Goal: Find specific page/section: Find specific page/section

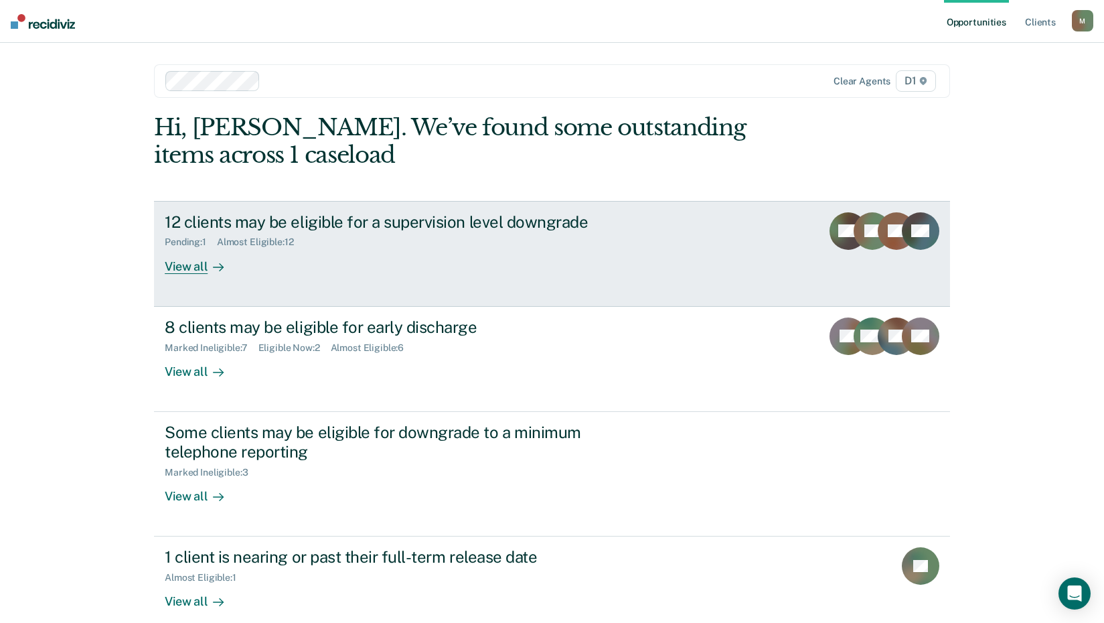
click at [185, 267] on div "View all" at bounding box center [202, 261] width 75 height 26
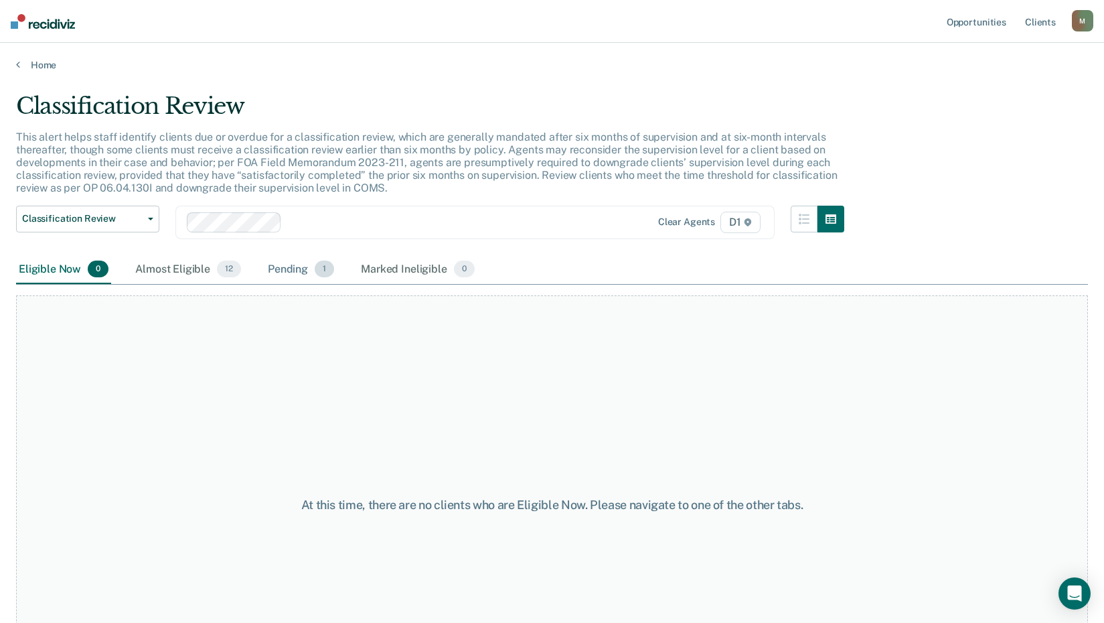
click at [286, 273] on div "Pending 1" at bounding box center [301, 269] width 72 height 29
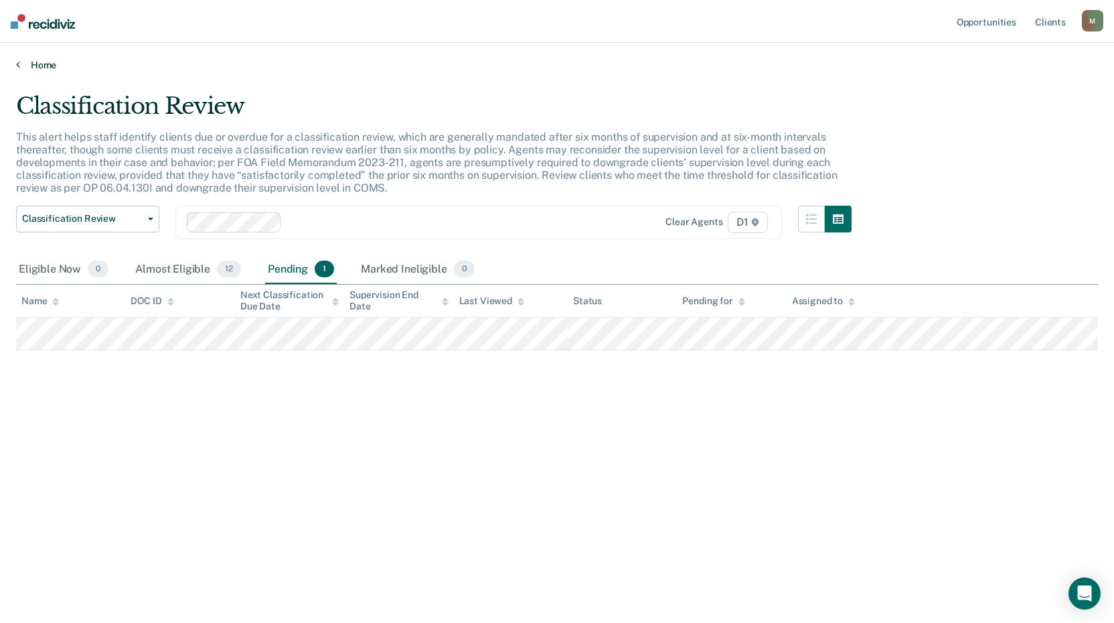
click at [25, 63] on link "Home" at bounding box center [557, 65] width 1082 height 12
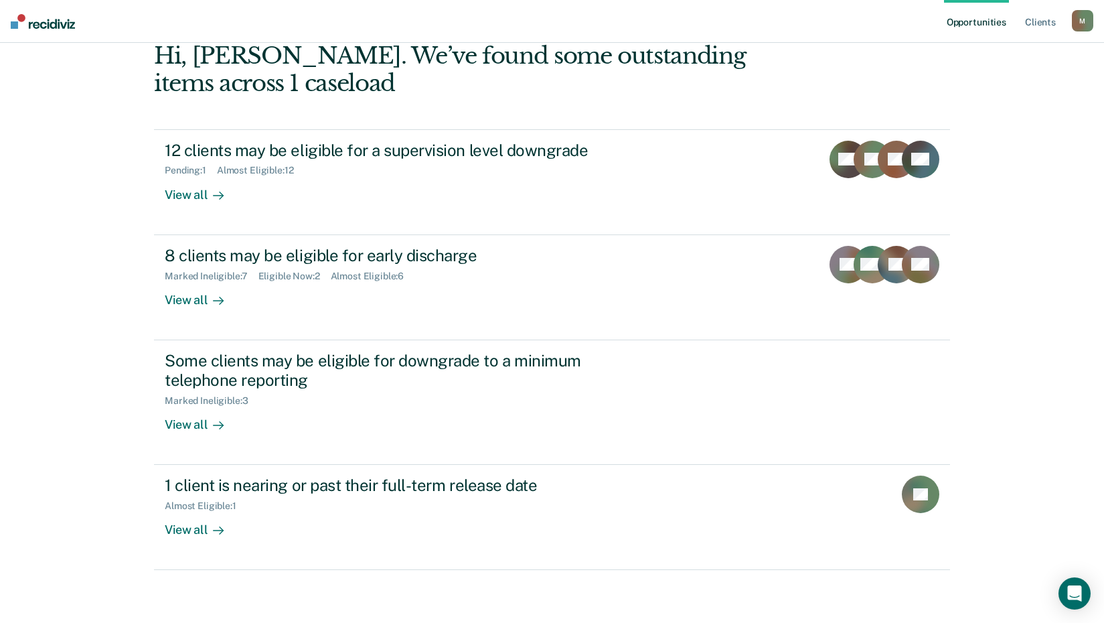
scroll to position [72, 0]
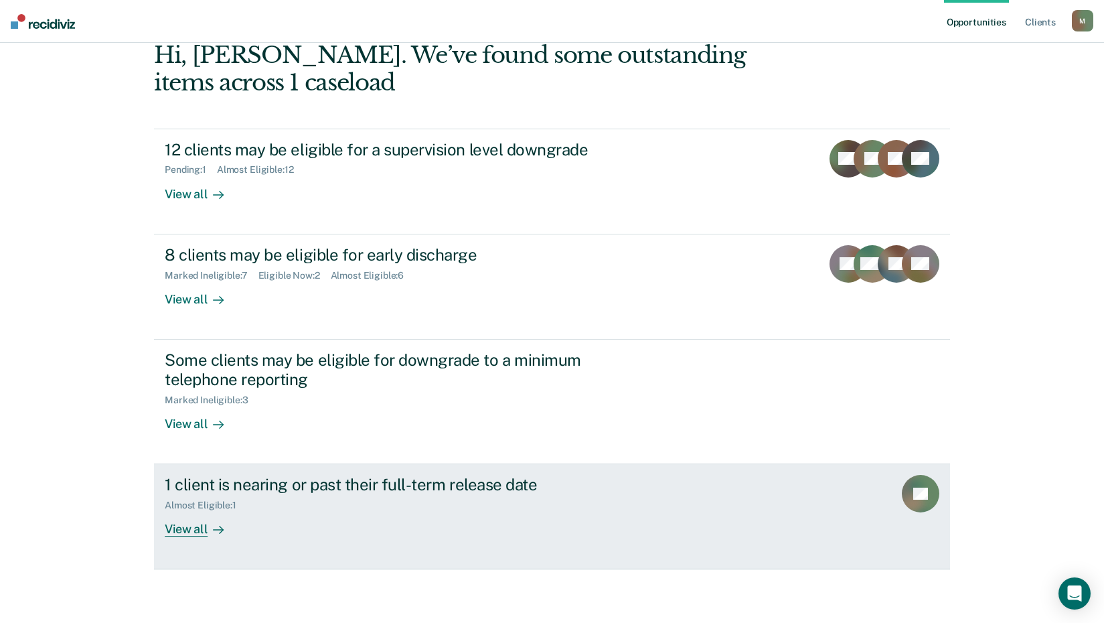
click at [186, 527] on div "View all" at bounding box center [202, 524] width 75 height 26
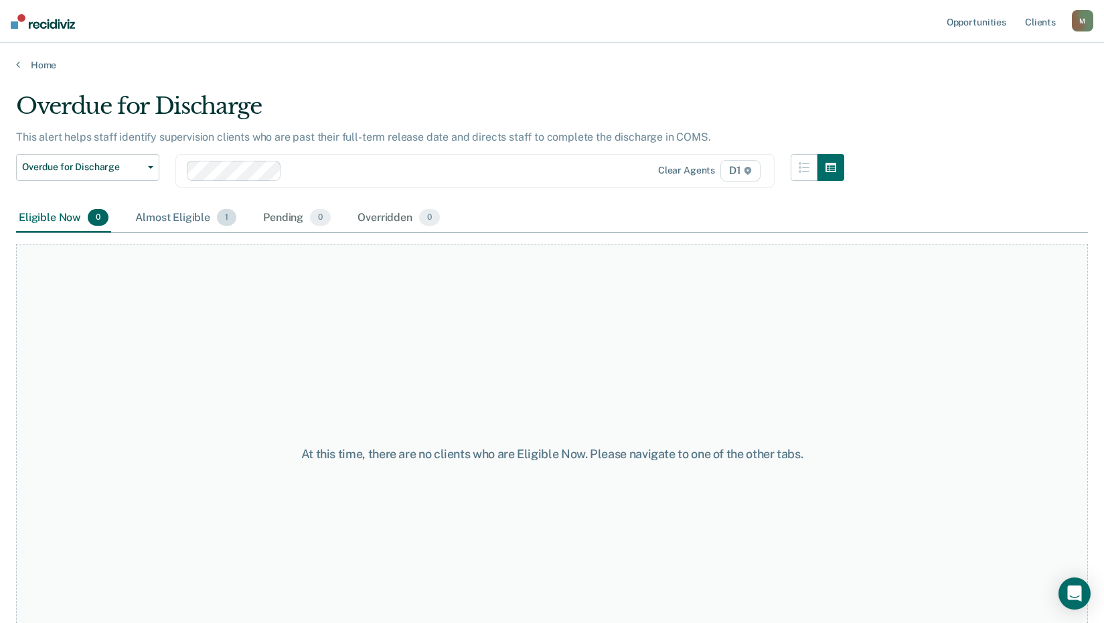
click at [159, 218] on div "Almost Eligible 1" at bounding box center [186, 218] width 106 height 29
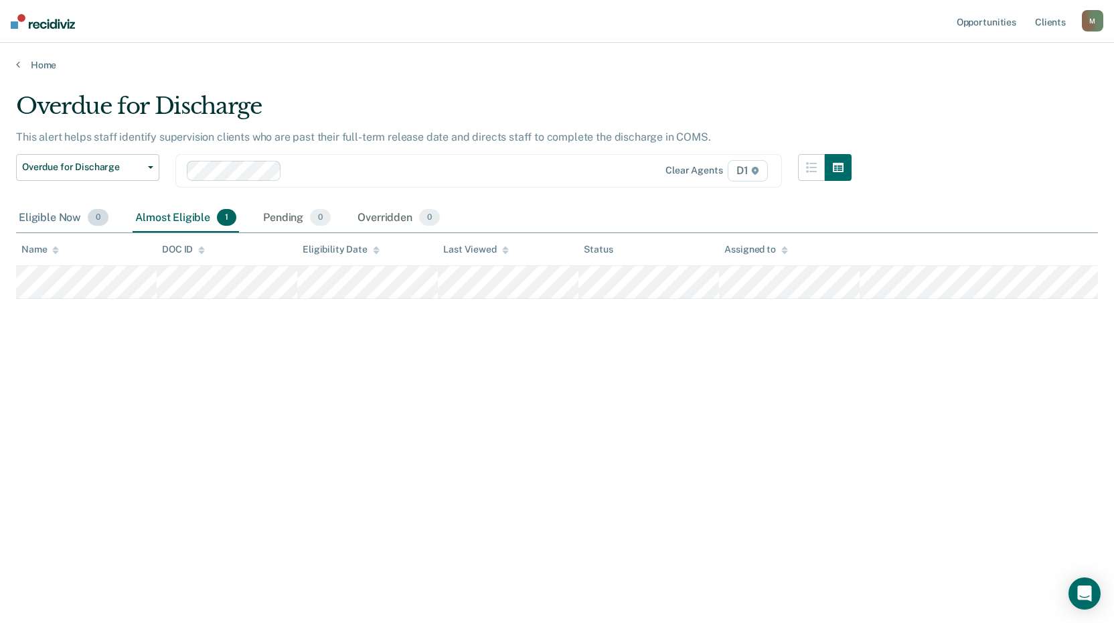
click at [56, 220] on div "Eligible Now 0" at bounding box center [63, 218] width 95 height 29
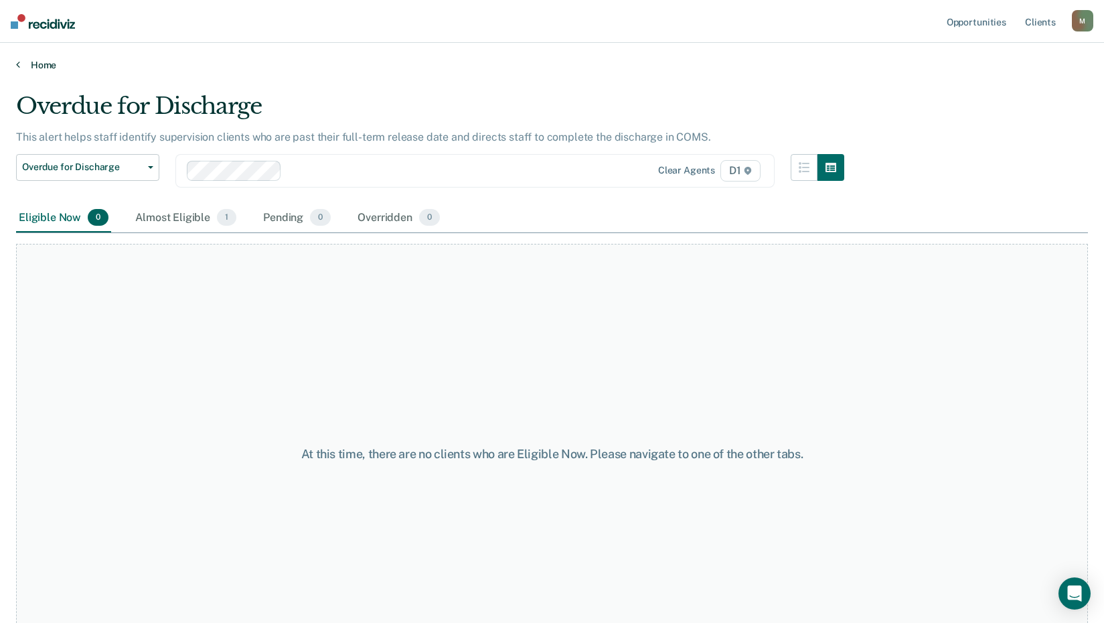
click at [45, 63] on link "Home" at bounding box center [552, 65] width 1072 height 12
